Goal: Information Seeking & Learning: Learn about a topic

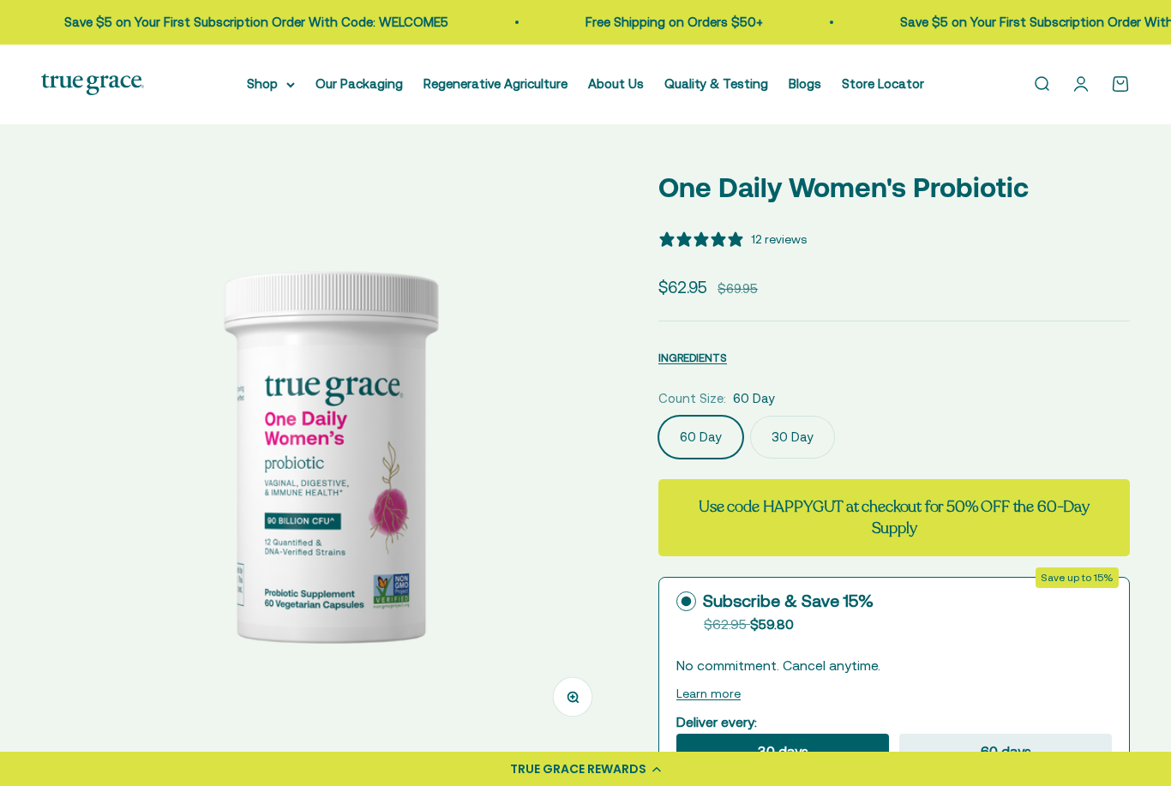
select select "3"
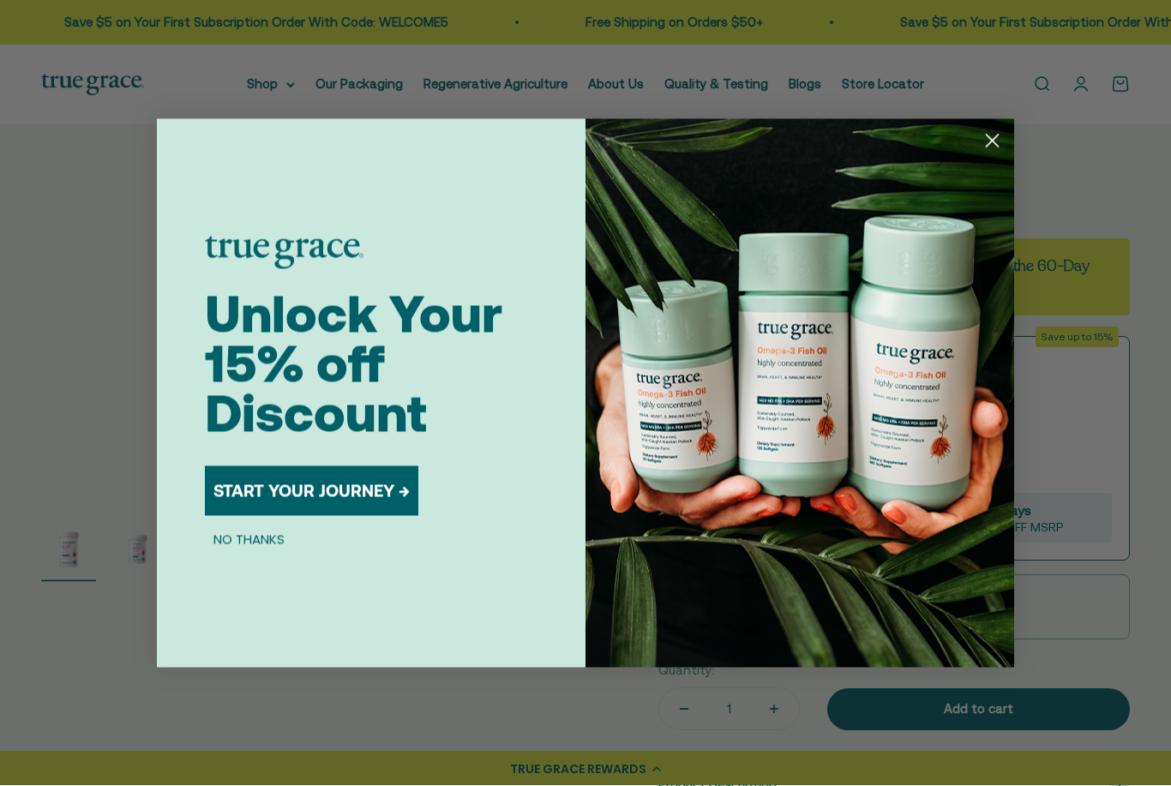
scroll to position [260, 0]
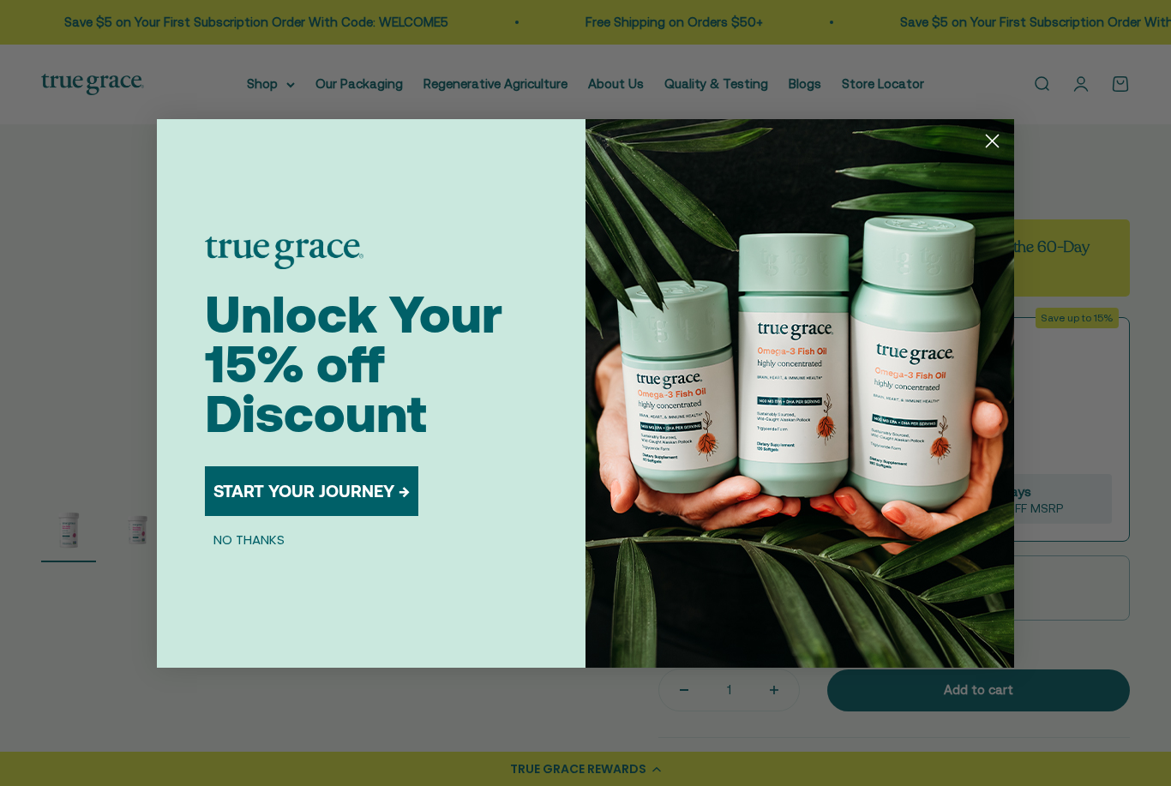
click at [357, 510] on button "START YOUR JOURNEY →" at bounding box center [311, 491] width 213 height 50
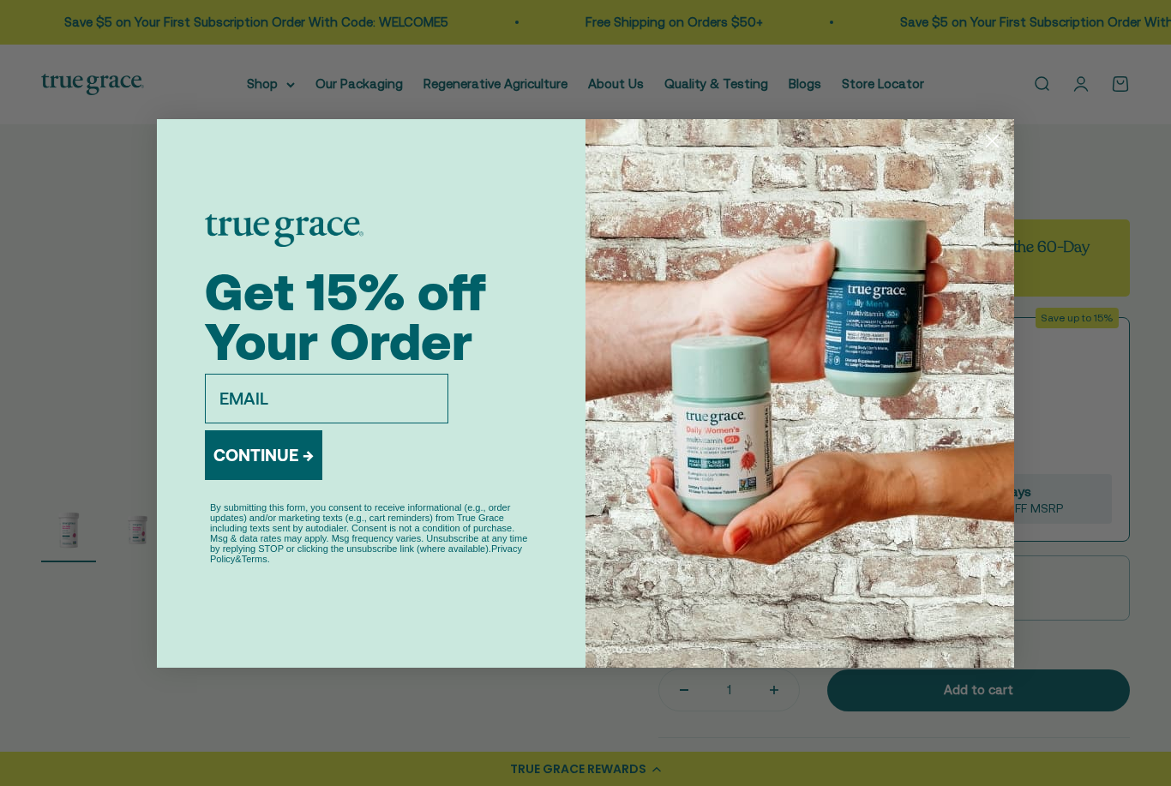
click at [344, 423] on input "email" at bounding box center [326, 399] width 243 height 50
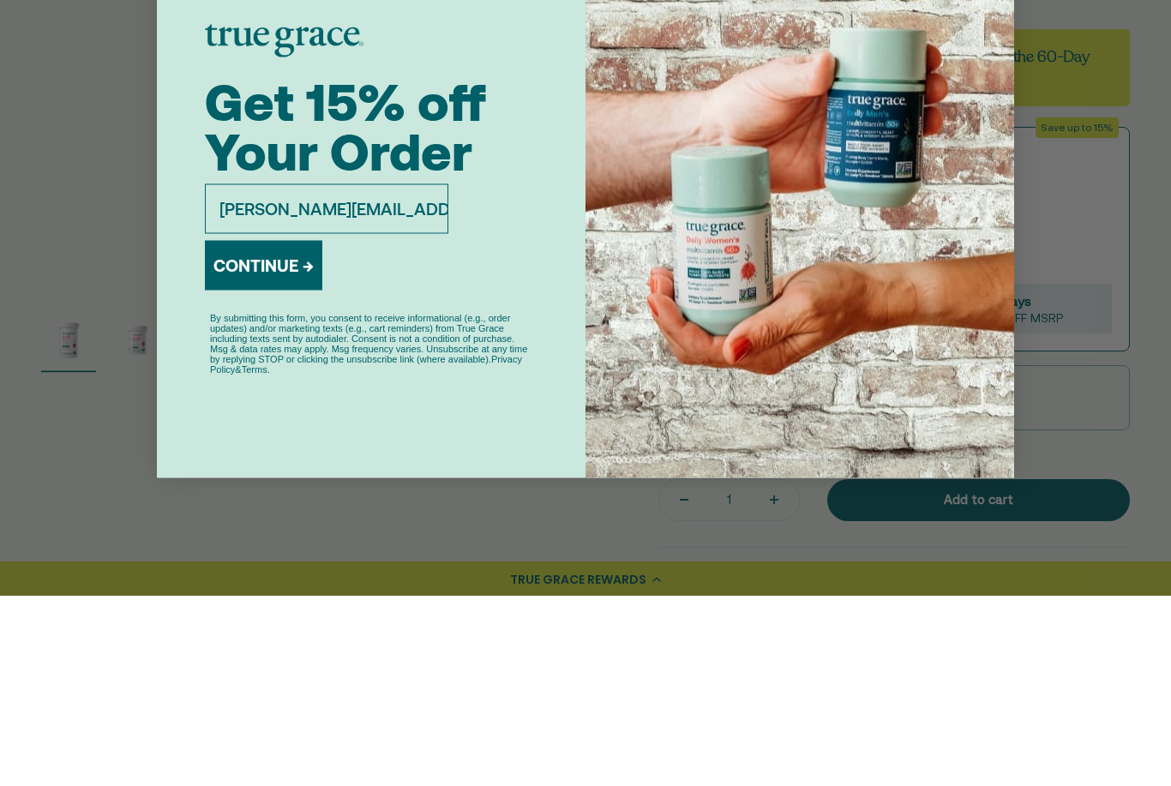
type input "heidi.budi@gmail.com"
click at [260, 430] on button "CONTINUE →" at bounding box center [263, 455] width 117 height 50
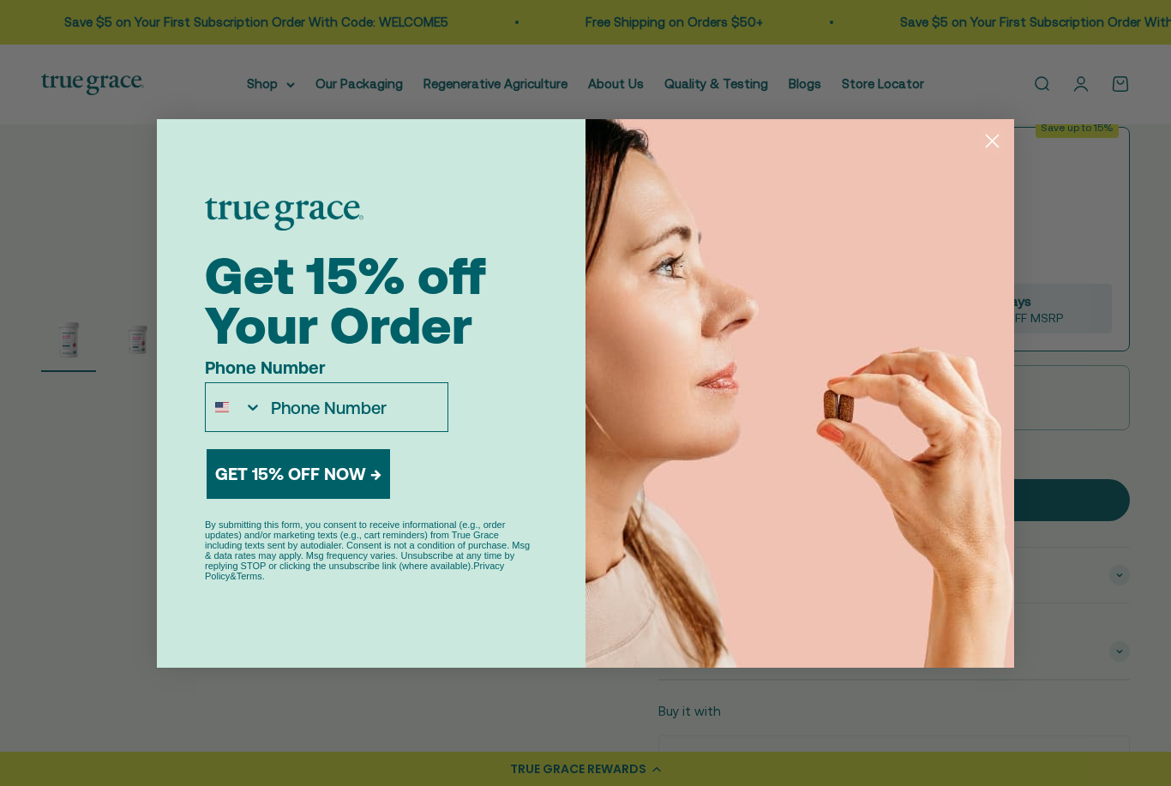
click at [995, 147] on icon "Close dialog" at bounding box center [993, 141] width 12 height 12
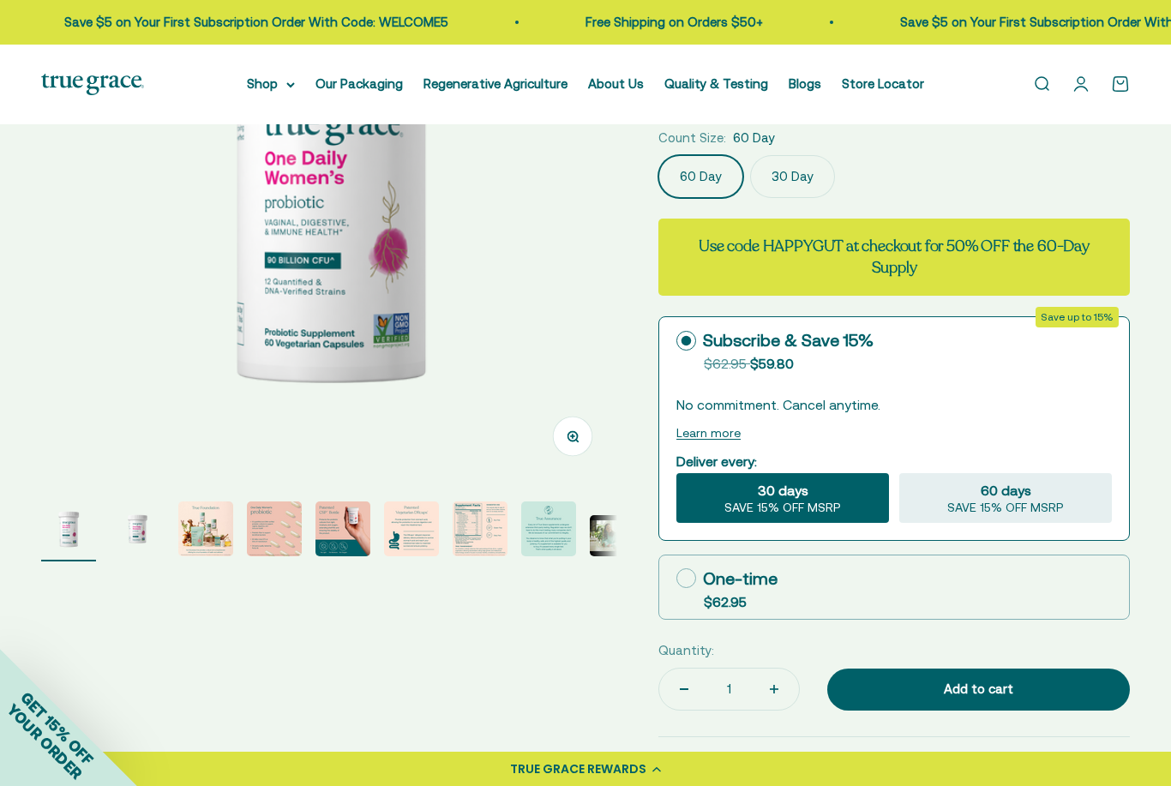
scroll to position [259, 0]
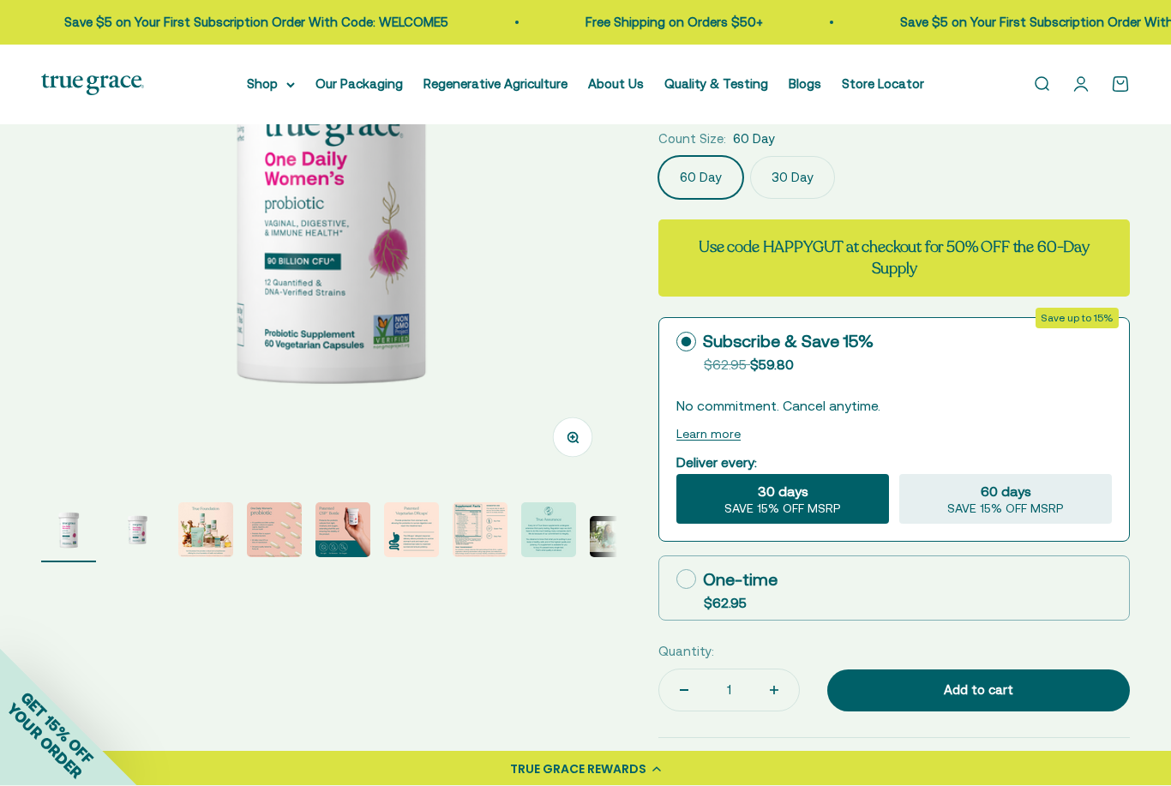
click at [937, 587] on label "One-time $62.95" at bounding box center [894, 588] width 470 height 63
click at [676, 580] on input "One-time $62.95" at bounding box center [675, 579] width 1 height 1
radio input "true"
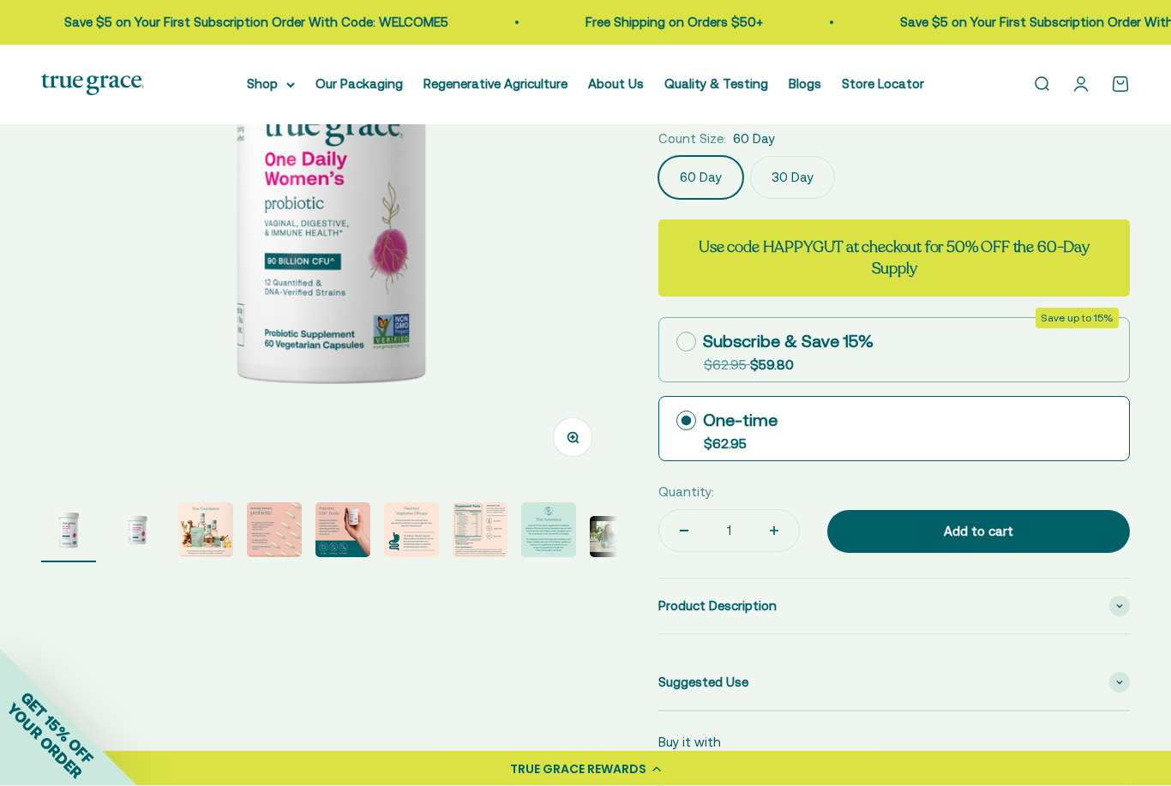
scroll to position [260, 0]
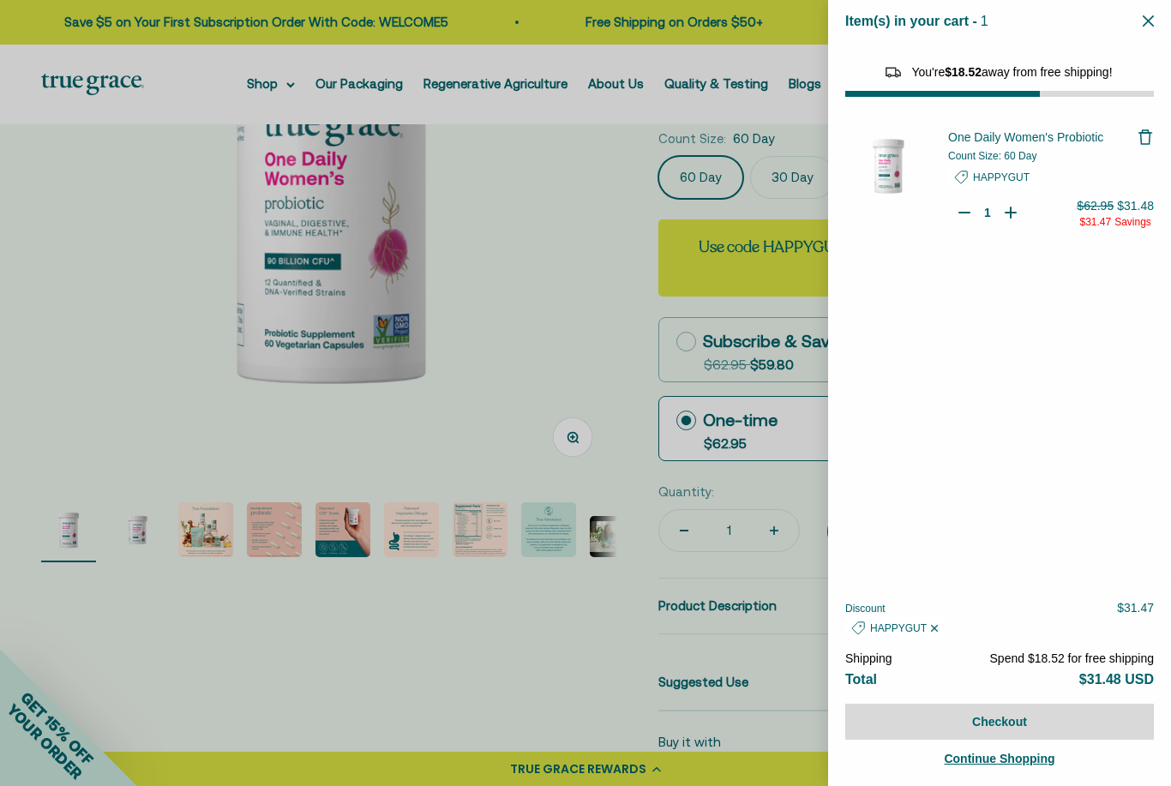
select select "40055698129088"
select select "44882806636758"
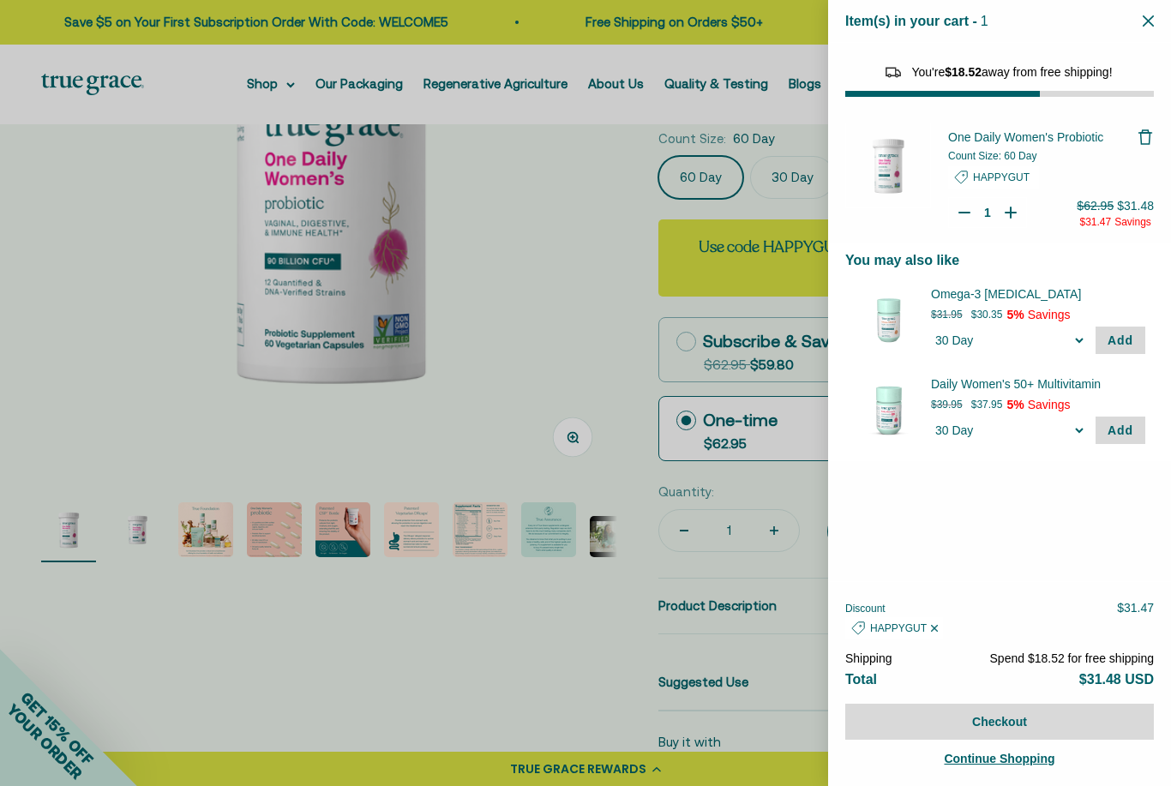
click at [1161, 15] on div "Item(s) in your cart - 1 items 1" at bounding box center [999, 21] width 343 height 43
click at [1158, 15] on div "Item(s) in your cart - 1 items 1" at bounding box center [999, 21] width 343 height 43
click at [1152, 15] on button "Close" at bounding box center [1148, 21] width 11 height 16
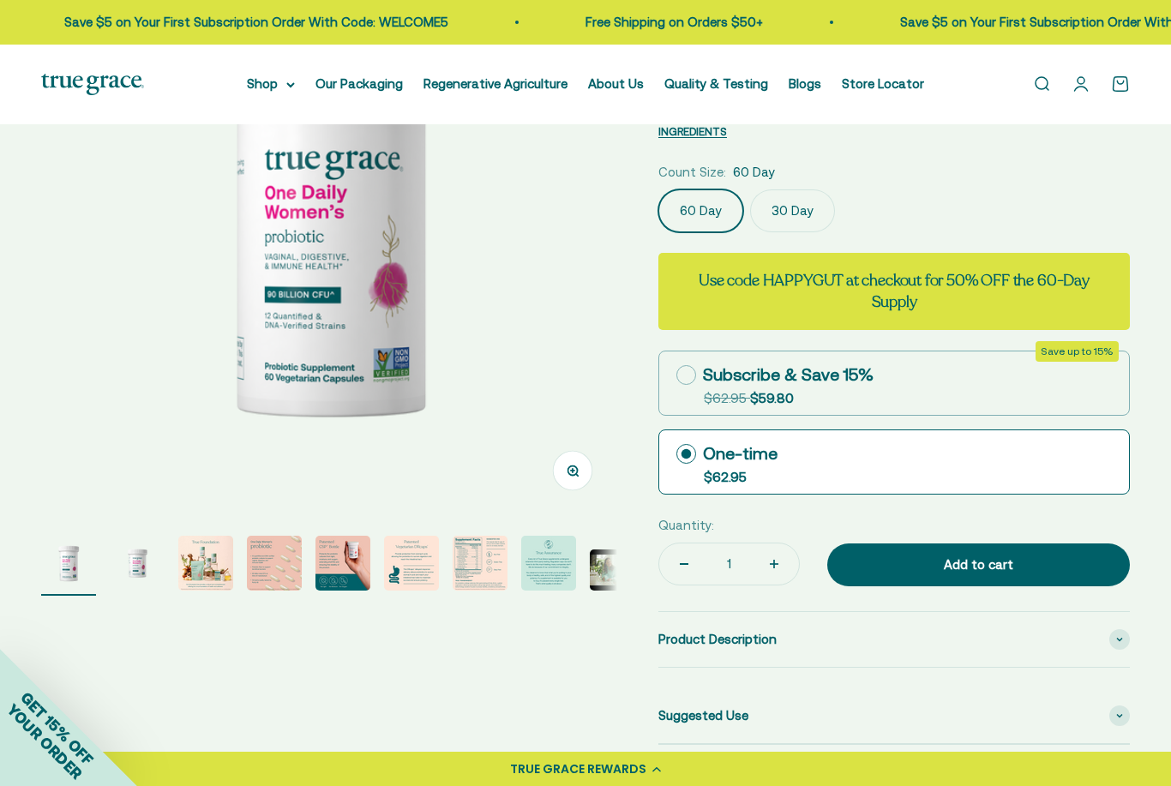
scroll to position [133, 0]
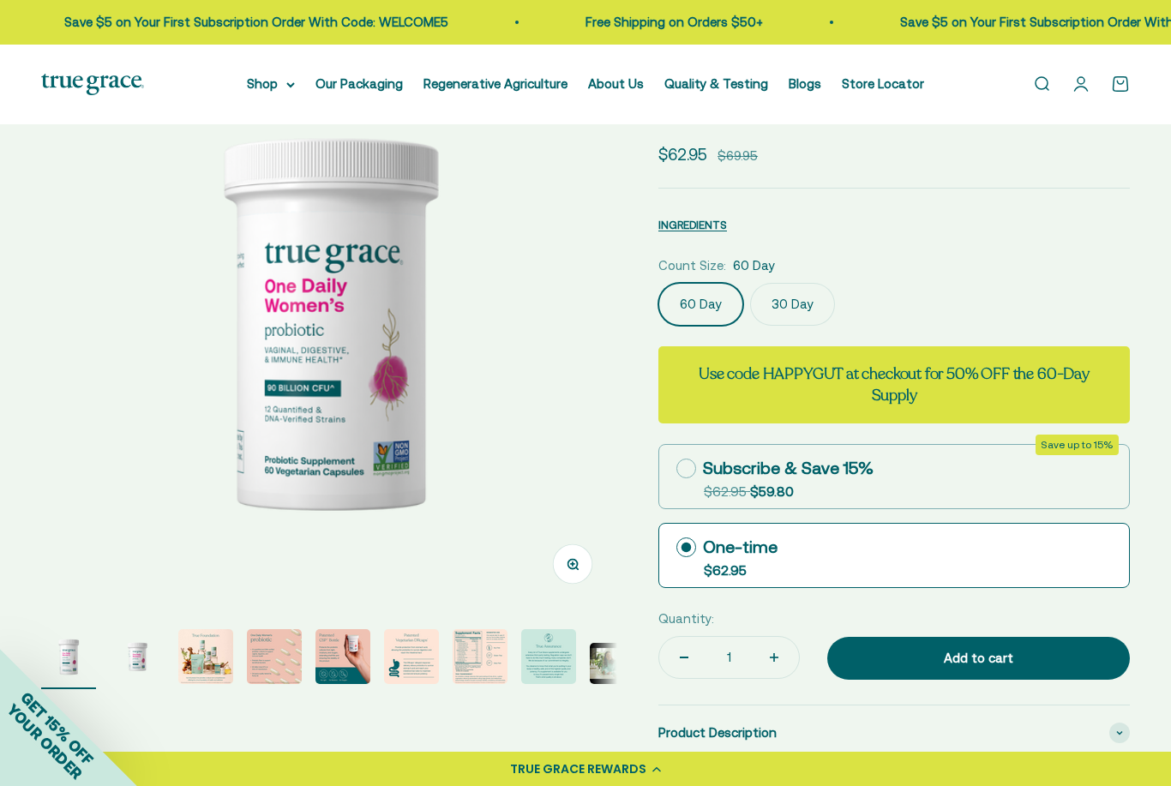
click at [285, 77] on summary "Shop" at bounding box center [271, 84] width 48 height 21
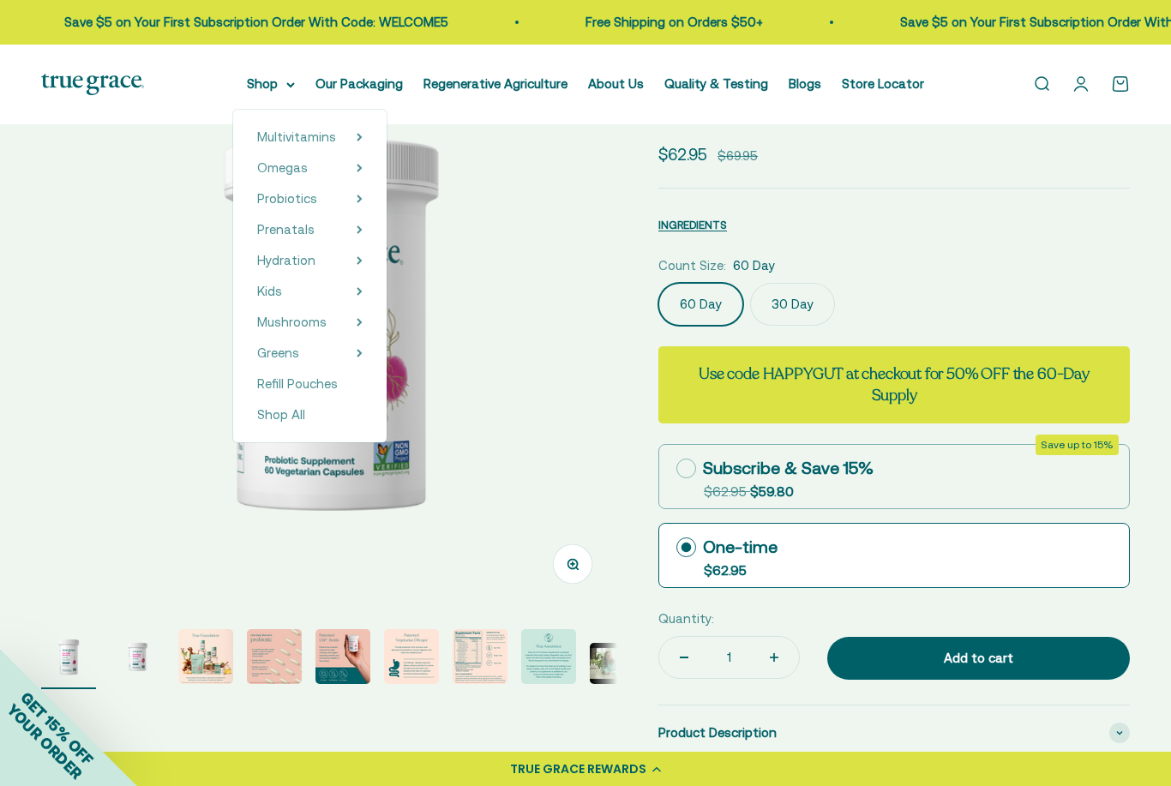
click at [347, 135] on summary "Multivitamins" at bounding box center [309, 137] width 105 height 21
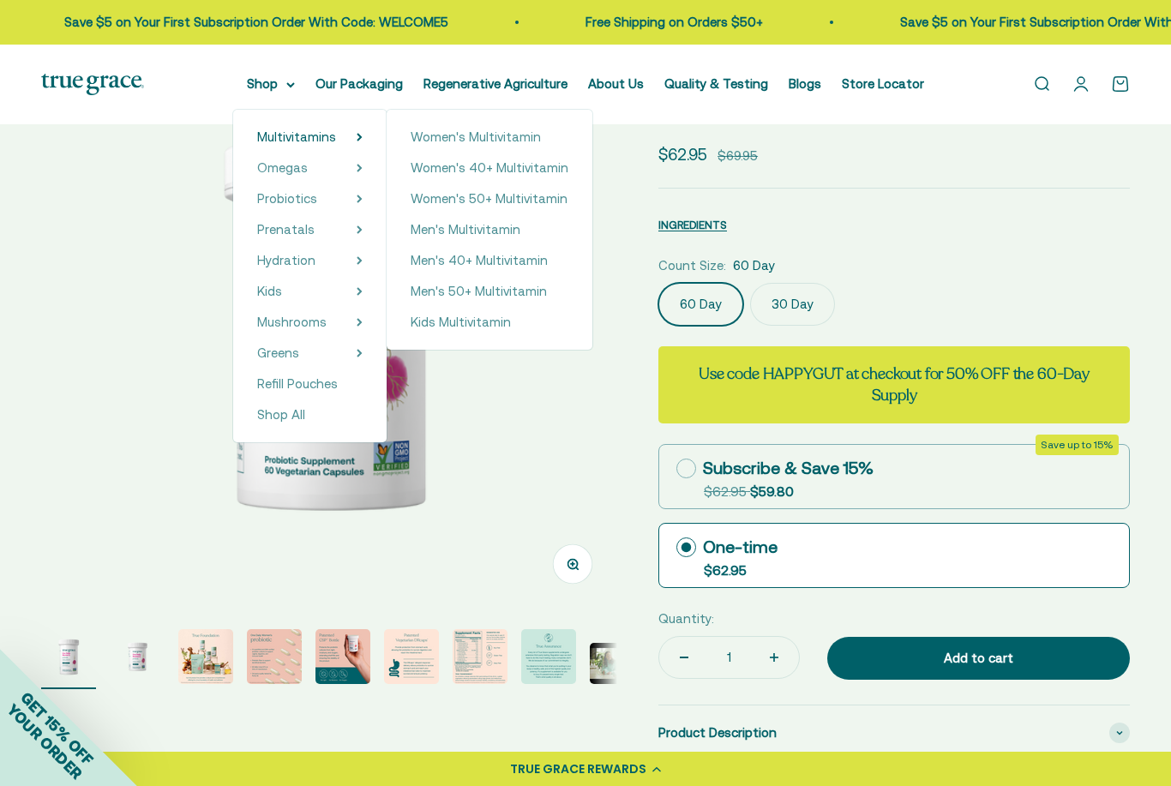
click at [441, 138] on span "Women's Multivitamin" at bounding box center [476, 136] width 130 height 15
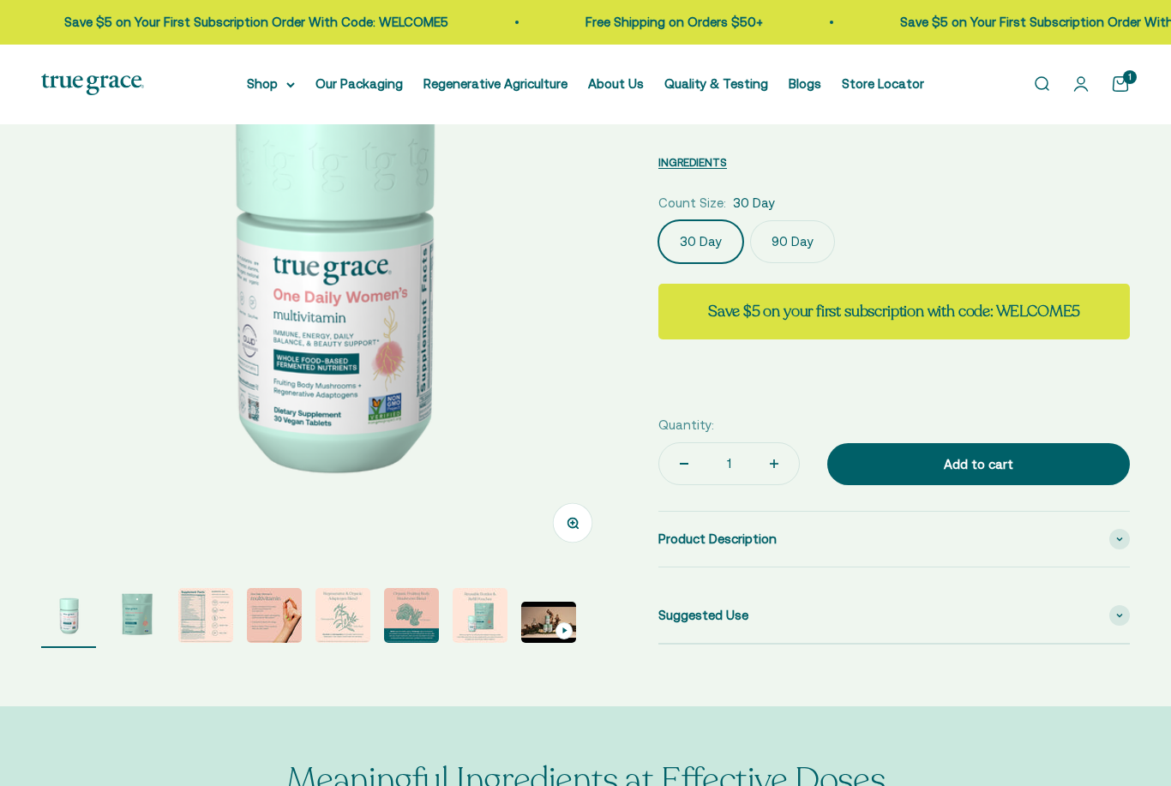
select select "3"
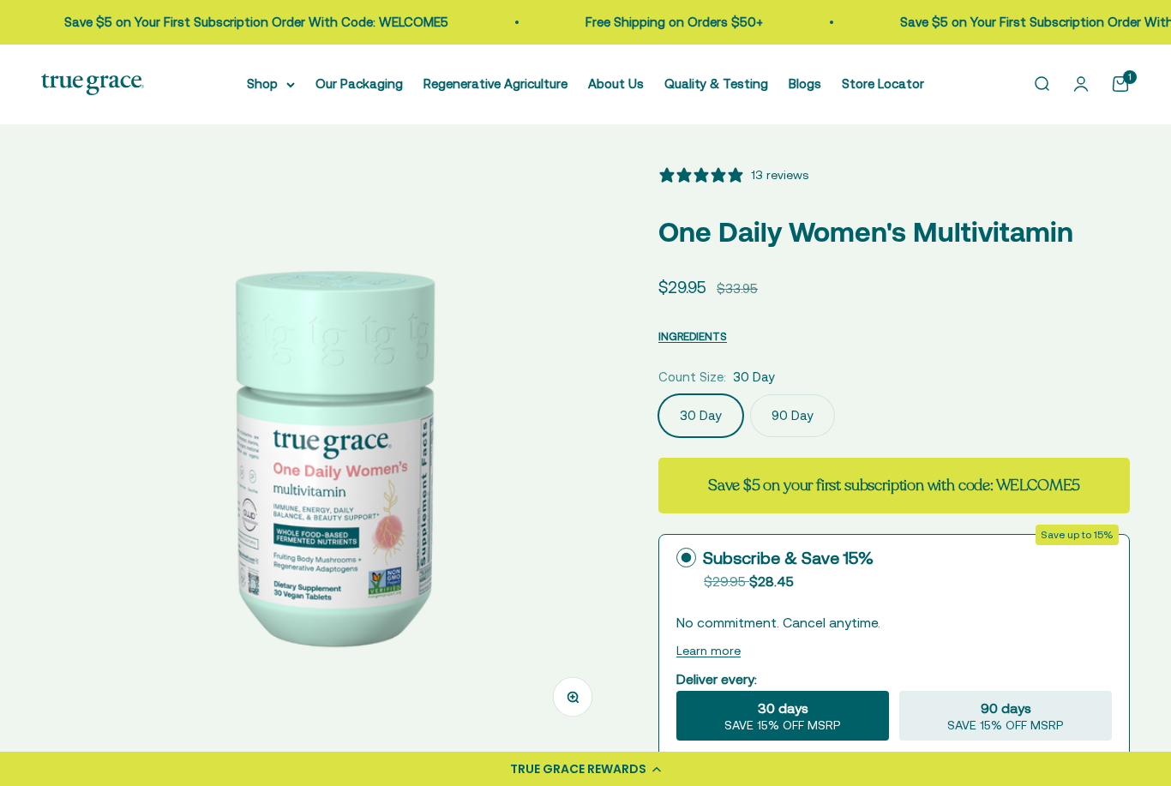
click at [286, 84] on icon at bounding box center [290, 85] width 9 height 6
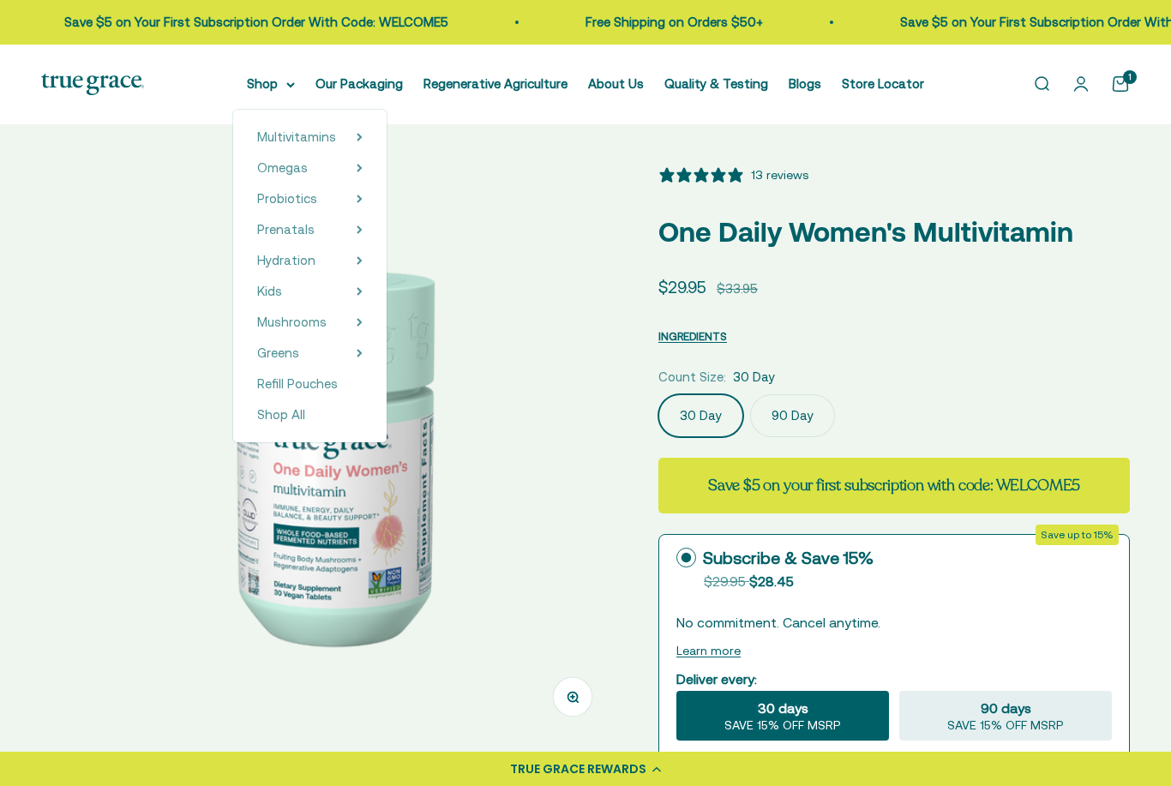
click at [357, 227] on icon at bounding box center [360, 229] width 6 height 9
click at [503, 227] on span "Prenatal Multivitamin" at bounding box center [474, 229] width 126 height 15
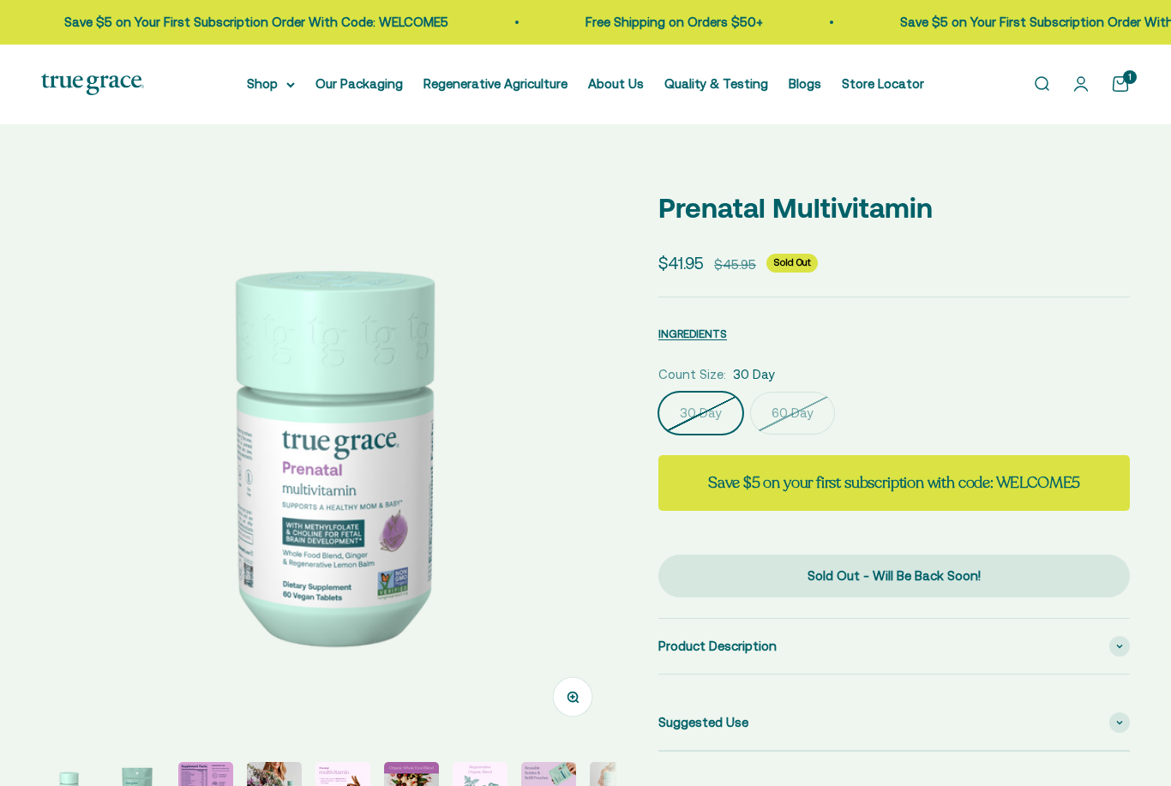
select select "3"
